Goal: Task Accomplishment & Management: Manage account settings

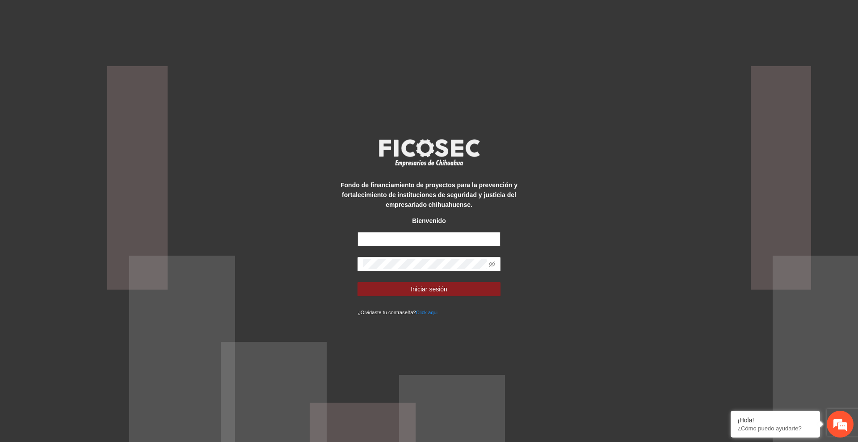
click at [436, 244] on input "text" at bounding box center [429, 239] width 143 height 14
type input "**********"
click at [425, 287] on span "Iniciar sesión" at bounding box center [429, 289] width 37 height 10
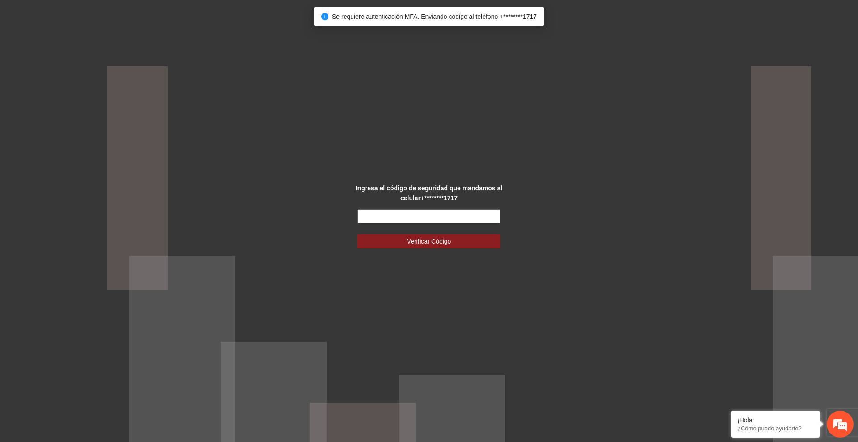
click at [441, 219] on input "text" at bounding box center [429, 216] width 143 height 14
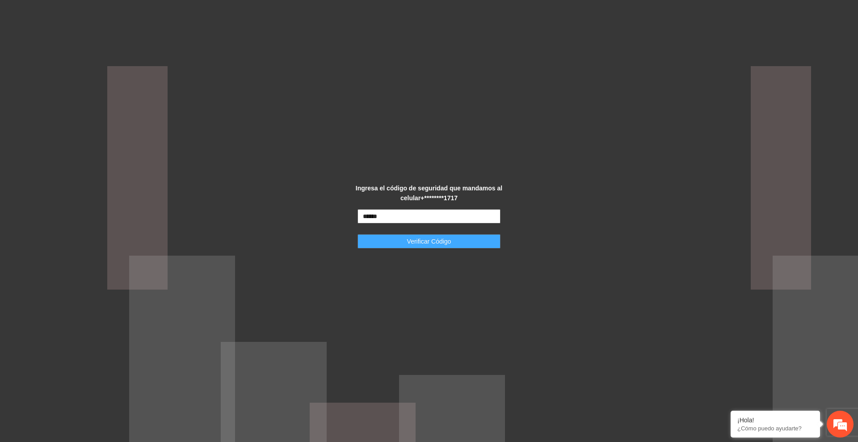
type input "******"
click at [460, 240] on button "Verificar Código" at bounding box center [429, 241] width 143 height 14
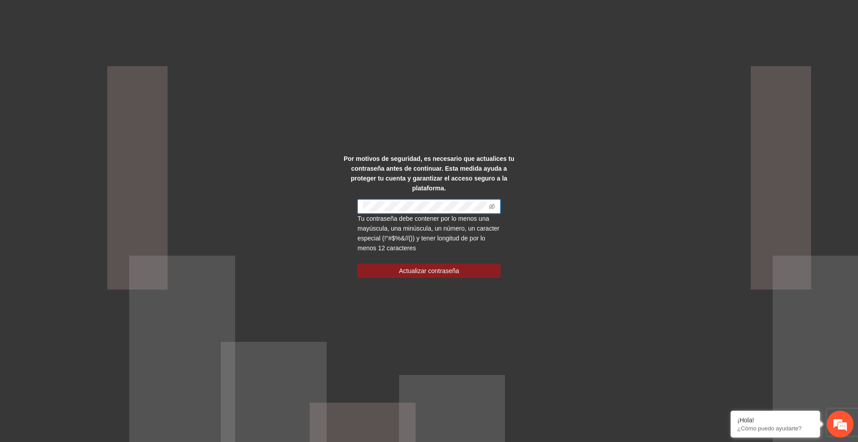
click at [582, 222] on div "Por motivos de seguridad, es necesario que actualices tu contraseña antes de co…" at bounding box center [429, 221] width 858 height 442
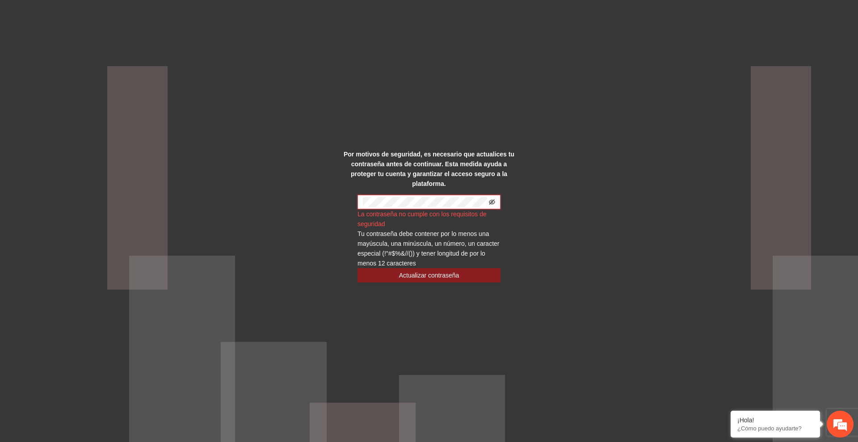
click at [490, 199] on icon "eye-invisible" at bounding box center [492, 202] width 6 height 6
click at [566, 268] on div "Por motivos de seguridad, es necesario que actualices tu contraseña antes de co…" at bounding box center [429, 221] width 858 height 442
click at [577, 211] on div "Por motivos de seguridad, es necesario que actualices tu contraseña antes de co…" at bounding box center [429, 221] width 858 height 442
click at [336, 194] on div "Por motivos de seguridad, es necesario que actualices tu contraseña antes de co…" at bounding box center [429, 221] width 858 height 442
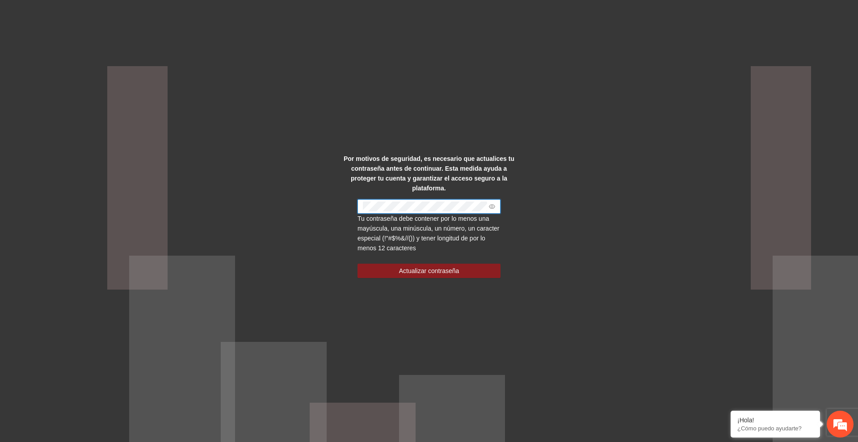
click at [595, 259] on div "Por motivos de seguridad, es necesario que actualices tu contraseña antes de co…" at bounding box center [429, 221] width 858 height 442
click at [444, 266] on span "Actualizar contraseña" at bounding box center [429, 271] width 60 height 10
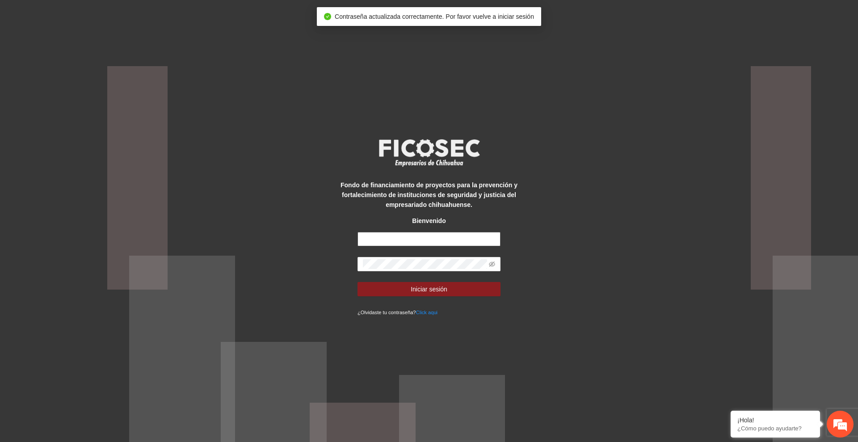
click at [416, 242] on input "text" at bounding box center [429, 239] width 143 height 14
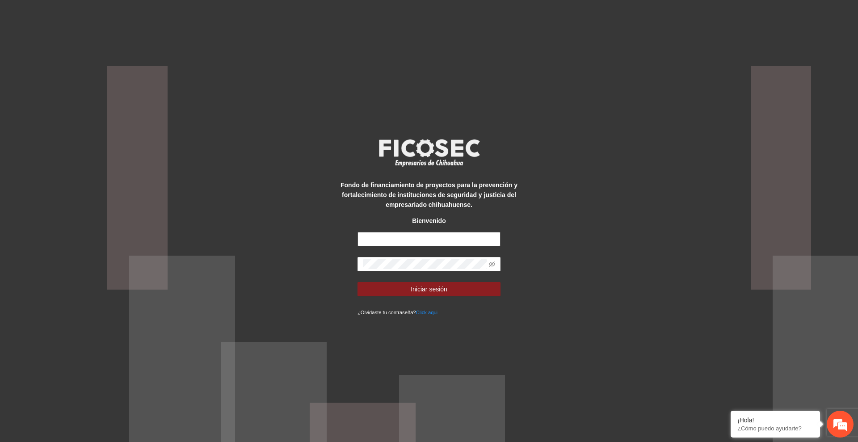
click at [404, 240] on input "text" at bounding box center [429, 239] width 143 height 14
type input "**********"
click at [445, 291] on span "Iniciar sesión" at bounding box center [429, 289] width 37 height 10
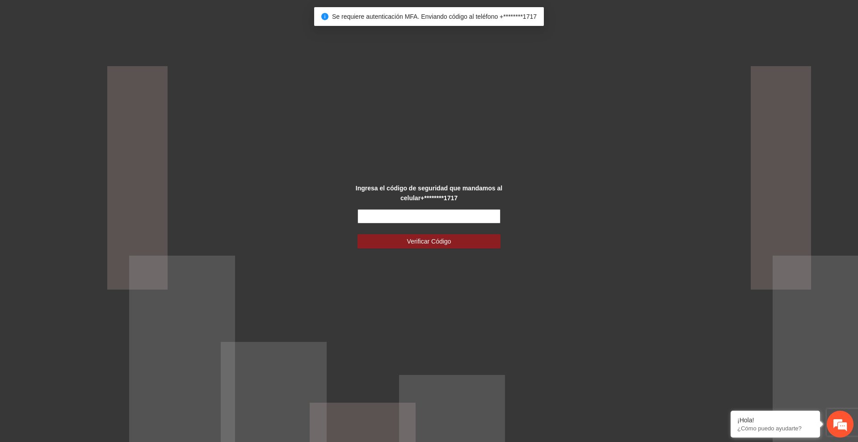
drag, startPoint x: 435, startPoint y: 215, endPoint x: 437, endPoint y: 211, distance: 5.1
click at [435, 215] on input "text" at bounding box center [429, 216] width 143 height 14
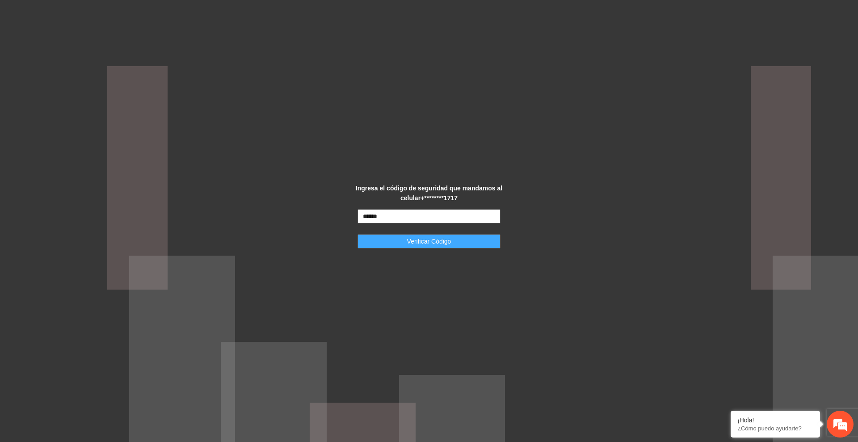
type input "******"
click at [447, 240] on span "Verificar Código" at bounding box center [429, 241] width 44 height 10
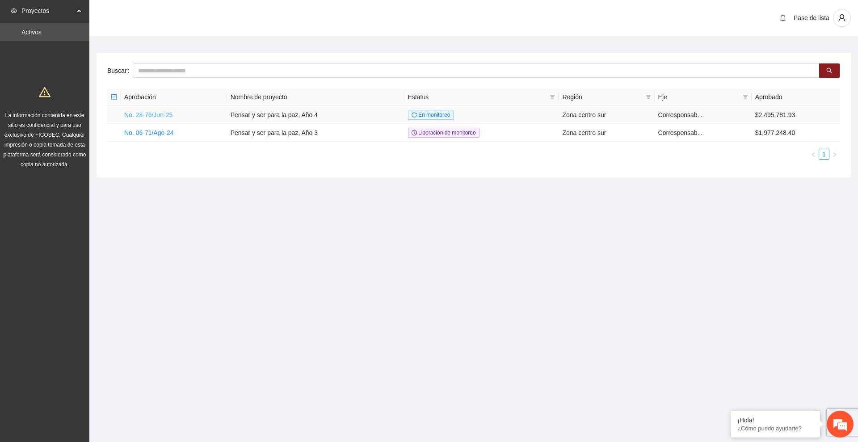
click at [157, 115] on link "No. 28-76/Jun-25" at bounding box center [148, 114] width 48 height 7
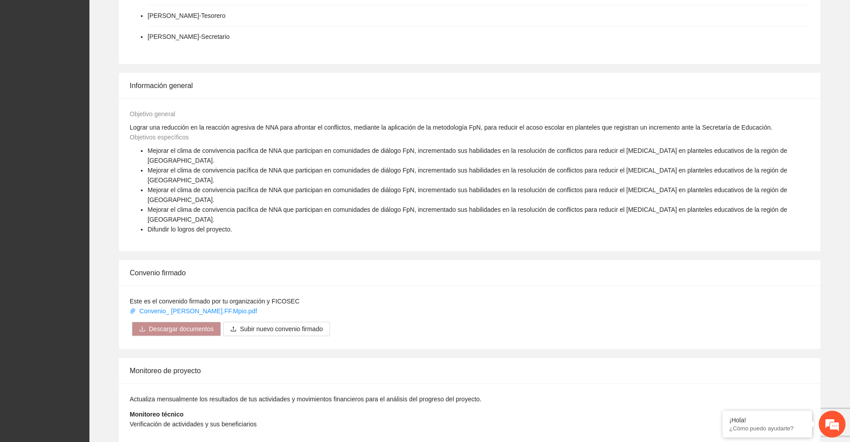
scroll to position [347, 0]
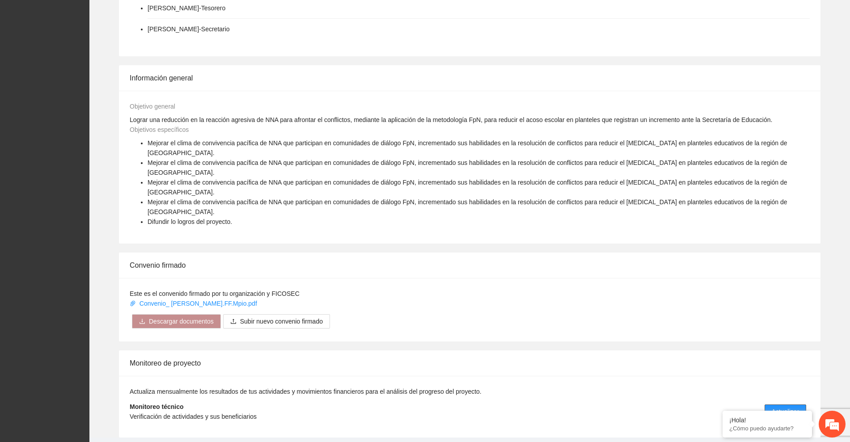
click at [789, 407] on span "Actualizar" at bounding box center [784, 412] width 27 height 10
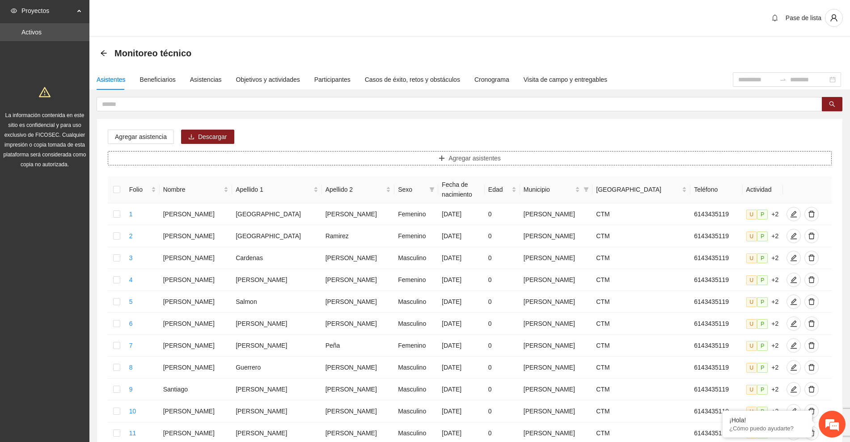
click at [498, 159] on span "Agregar asistentes" at bounding box center [474, 158] width 52 height 10
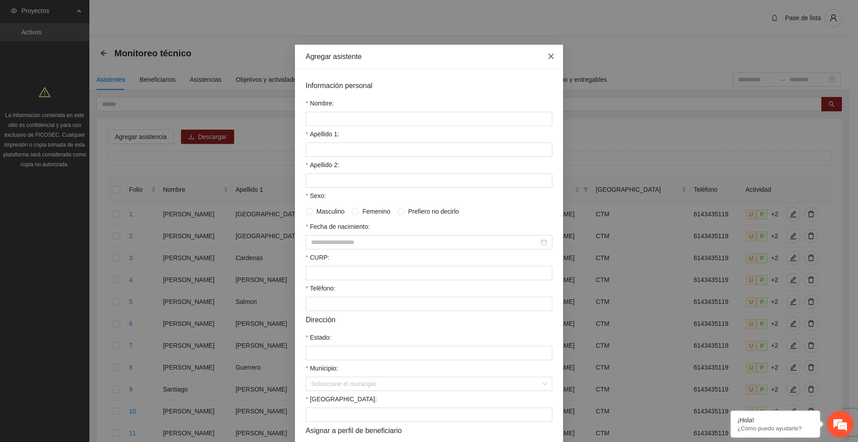
click at [548, 57] on icon "close" at bounding box center [551, 56] width 7 height 7
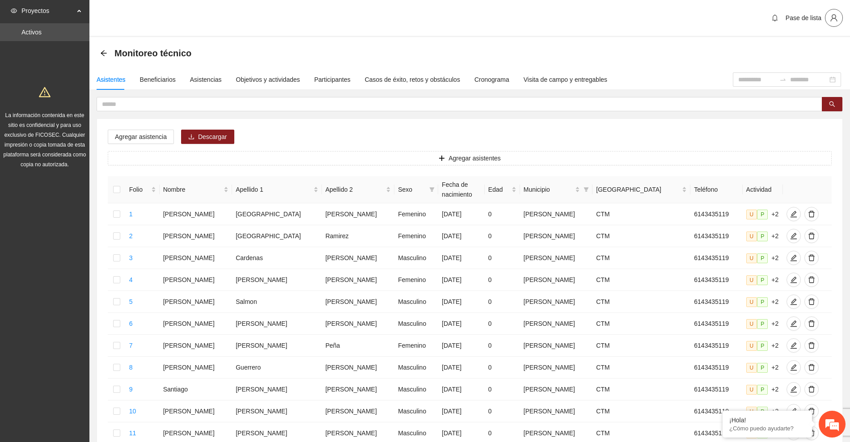
click at [837, 18] on icon "user" at bounding box center [834, 18] width 8 height 8
click at [805, 48] on span "Cerrar sesión" at bounding box center [810, 52] width 56 height 10
